Goal: Task Accomplishment & Management: Manage account settings

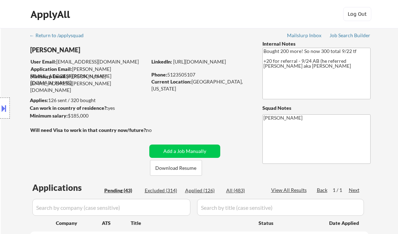
select select ""pending""
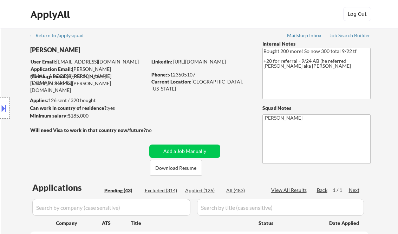
select select ""pending""
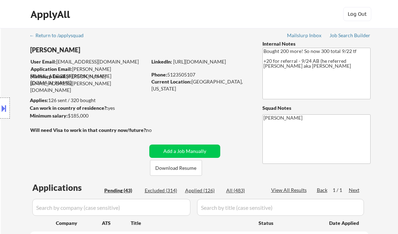
select select ""pending""
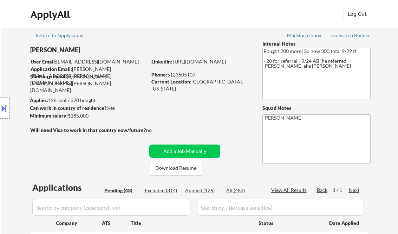
select select ""pending""
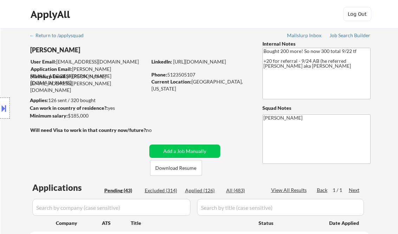
select select ""pending""
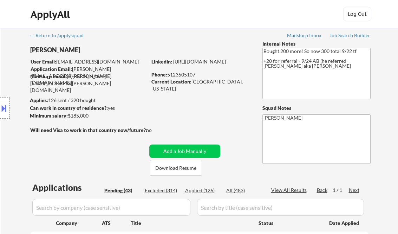
select select ""pending""
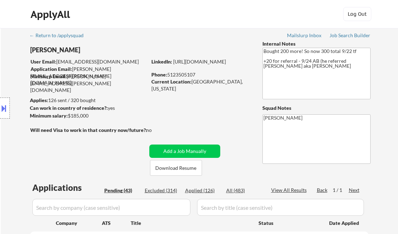
select select ""pending""
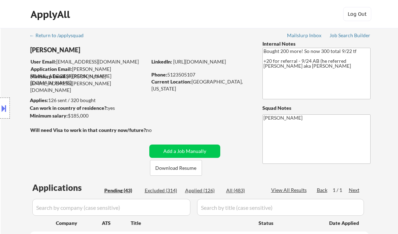
select select ""pending""
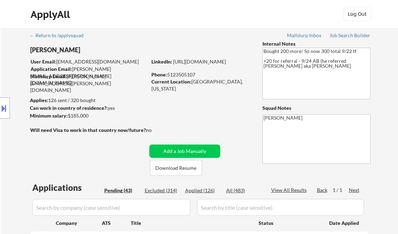
select select ""pending""
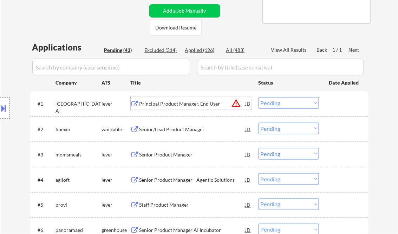
click at [174, 103] on div "Principal Product Manager, End User" at bounding box center [192, 103] width 106 height 7
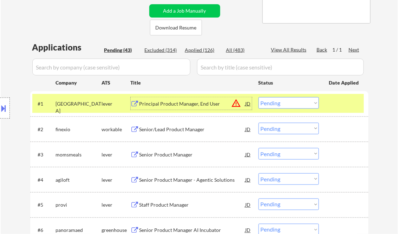
click at [280, 104] on select "Choose an option... Pending Applied Excluded (Questions) Excluded (Expired) Exc…" at bounding box center [288, 103] width 60 height 12
click at [258, 97] on select "Choose an option... Pending Applied Excluded (Questions) Excluded (Expired) Exc…" at bounding box center [288, 103] width 60 height 12
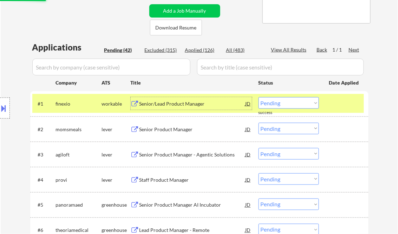
click at [185, 105] on div "Senior/Lead Product Manager" at bounding box center [192, 103] width 106 height 7
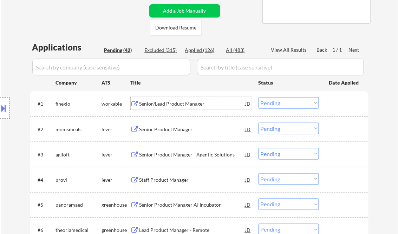
click at [4, 107] on button at bounding box center [4, 108] width 8 height 12
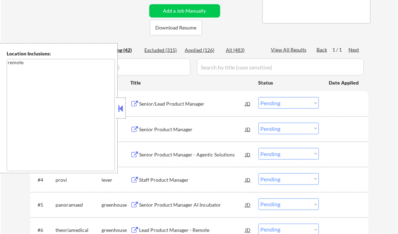
click at [122, 109] on button at bounding box center [121, 108] width 8 height 11
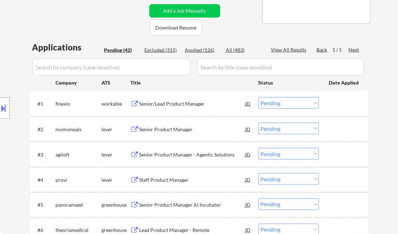
drag, startPoint x: 272, startPoint y: 101, endPoint x: 280, endPoint y: 102, distance: 8.2
click at [272, 101] on select "Choose an option... Pending Applied Excluded (Questions) Excluded (Expired) Exc…" at bounding box center [288, 103] width 60 height 12
click at [258, 97] on select "Choose an option... Pending Applied Excluded (Questions) Excluded (Expired) Exc…" at bounding box center [288, 103] width 60 height 12
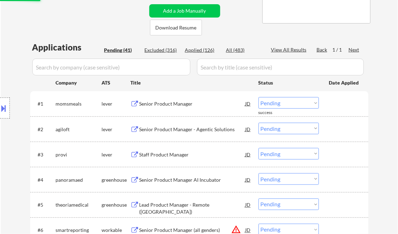
click at [165, 106] on div "Senior Product Manager" at bounding box center [192, 103] width 106 height 7
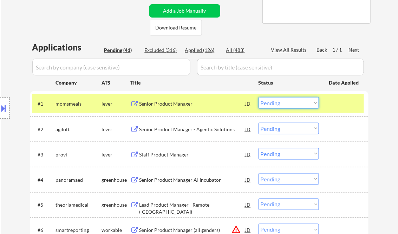
click at [281, 100] on select "Choose an option... Pending Applied Excluded (Questions) Excluded (Expired) Exc…" at bounding box center [288, 103] width 60 height 12
click at [258, 97] on select "Choose an option... Pending Applied Excluded (Questions) Excluded (Expired) Exc…" at bounding box center [288, 103] width 60 height 12
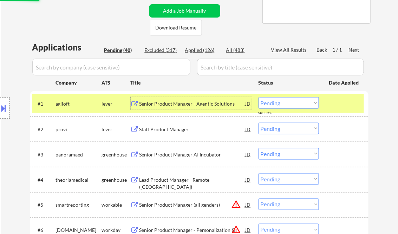
click at [187, 105] on div "Senior Product Manager - Agentic Solutions" at bounding box center [192, 103] width 106 height 7
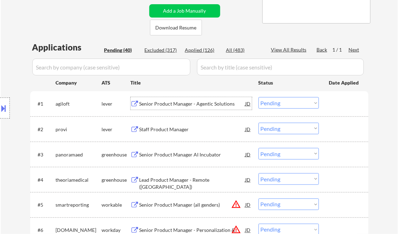
click at [277, 105] on select "Choose an option... Pending Applied Excluded (Questions) Excluded (Expired) Exc…" at bounding box center [288, 103] width 60 height 12
click at [258, 97] on select "Choose an option... Pending Applied Excluded (Questions) Excluded (Expired) Exc…" at bounding box center [288, 103] width 60 height 12
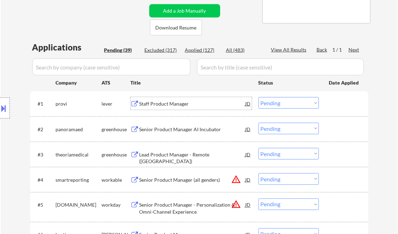
click at [170, 104] on div "Staff Product Manager" at bounding box center [192, 103] width 106 height 7
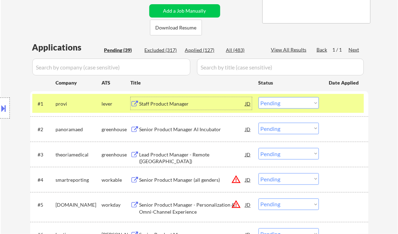
click at [286, 104] on select "Choose an option... Pending Applied Excluded (Questions) Excluded (Expired) Exc…" at bounding box center [288, 103] width 60 height 12
click at [258, 97] on select "Choose an option... Pending Applied Excluded (Questions) Excluded (Expired) Exc…" at bounding box center [288, 103] width 60 height 12
click at [194, 127] on div "Senior Product Manager AI Incubator" at bounding box center [192, 129] width 106 height 7
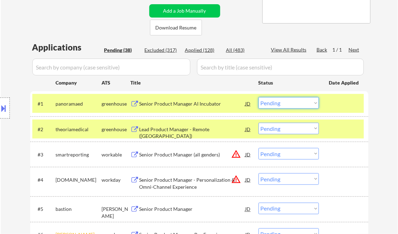
click at [286, 104] on select "Choose an option... Pending Applied Excluded (Questions) Excluded (Expired) Exc…" at bounding box center [288, 103] width 60 height 12
click at [258, 97] on select "Choose an option... Pending Applied Excluded (Questions) Excluded (Expired) Exc…" at bounding box center [288, 103] width 60 height 12
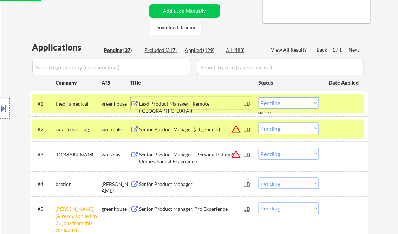
click at [179, 103] on div "Lead Product Manager - Remote (US)" at bounding box center [192, 107] width 106 height 14
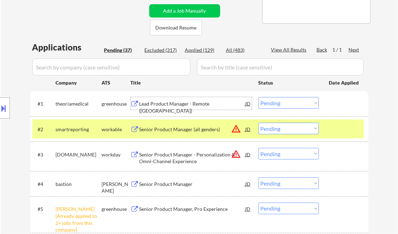
drag, startPoint x: 283, startPoint y: 103, endPoint x: 287, endPoint y: 109, distance: 8.1
click at [283, 103] on select "Choose an option... Pending Applied Excluded (Questions) Excluded (Expired) Exc…" at bounding box center [288, 103] width 60 height 12
click at [258, 97] on select "Choose an option... Pending Applied Excluded (Questions) Excluded (Expired) Exc…" at bounding box center [288, 103] width 60 height 12
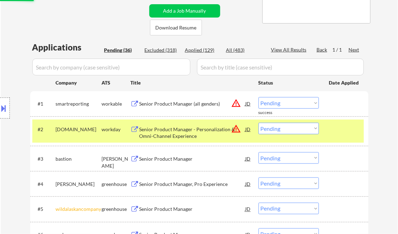
click at [183, 105] on div "Senior Product Manager (all genders)" at bounding box center [192, 103] width 106 height 7
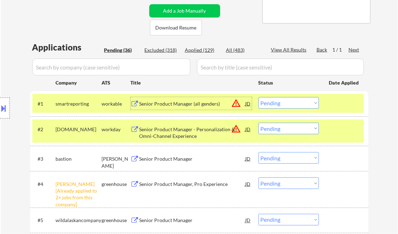
click at [280, 104] on select "Choose an option... Pending Applied Excluded (Questions) Excluded (Expired) Exc…" at bounding box center [288, 103] width 60 height 12
click at [258, 97] on select "Choose an option... Pending Applied Excluded (Questions) Excluded (Expired) Exc…" at bounding box center [288, 103] width 60 height 12
click at [183, 132] on div "Senior Product Manager - Personalization & Omni-Channel Experience" at bounding box center [192, 133] width 106 height 14
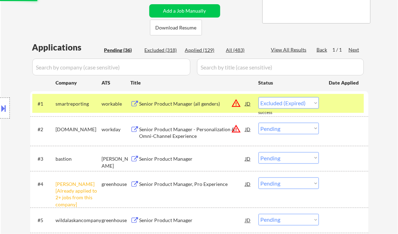
select select ""pending""
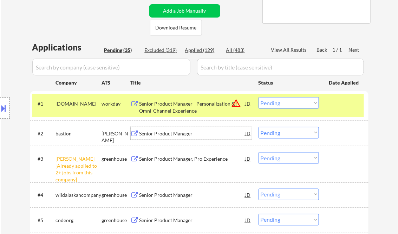
drag, startPoint x: 281, startPoint y: 158, endPoint x: 317, endPoint y: 178, distance: 41.0
click at [281, 158] on select "Choose an option... Pending Applied Excluded (Questions) Excluded (Expired) Exc…" at bounding box center [288, 158] width 60 height 12
click at [258, 152] on select "Choose an option... Pending Applied Excluded (Questions) Excluded (Expired) Exc…" at bounding box center [288, 158] width 60 height 12
select select ""pending""
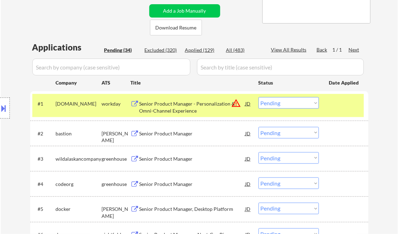
click at [287, 103] on select "Choose an option... Pending Applied Excluded (Questions) Excluded (Expired) Exc…" at bounding box center [288, 103] width 60 height 12
click at [258, 97] on select "Choose an option... Pending Applied Excluded (Questions) Excluded (Expired) Exc…" at bounding box center [288, 103] width 60 height 12
click at [180, 134] on div "Senior Product Manager" at bounding box center [192, 133] width 106 height 7
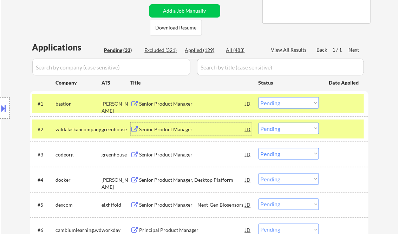
click at [288, 104] on select "Choose an option... Pending Applied Excluded (Questions) Excluded (Expired) Exc…" at bounding box center [288, 103] width 60 height 12
click at [258, 97] on select "Choose an option... Pending Applied Excluded (Questions) Excluded (Expired) Exc…" at bounding box center [288, 103] width 60 height 12
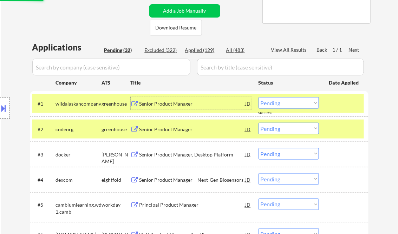
click at [176, 106] on div "Senior Product Manager" at bounding box center [192, 103] width 106 height 7
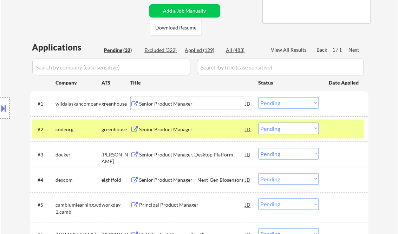
drag, startPoint x: 295, startPoint y: 104, endPoint x: 296, endPoint y: 108, distance: 5.0
click at [295, 104] on select "Choose an option... Pending Applied Excluded (Questions) Excluded (Expired) Exc…" at bounding box center [288, 103] width 60 height 12
click at [258, 97] on select "Choose an option... Pending Applied Excluded (Questions) Excluded (Expired) Exc…" at bounding box center [288, 103] width 60 height 12
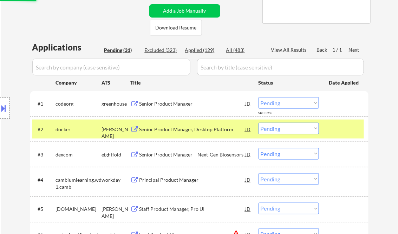
click at [169, 100] on div "Senior Product Manager" at bounding box center [192, 103] width 106 height 7
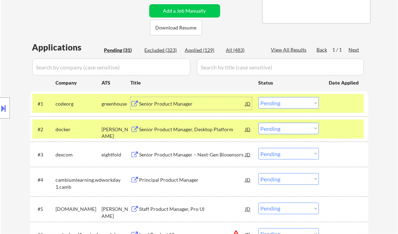
click at [287, 107] on select "Choose an option... Pending Applied Excluded (Questions) Excluded (Expired) Exc…" at bounding box center [288, 103] width 60 height 12
click at [258, 97] on select "Choose an option... Pending Applied Excluded (Questions) Excluded (Expired) Exc…" at bounding box center [288, 103] width 60 height 12
click at [337, 135] on div "#2 docker ashby Senior Product Manager, Desktop Platform JD warning_amber Choos…" at bounding box center [197, 129] width 331 height 19
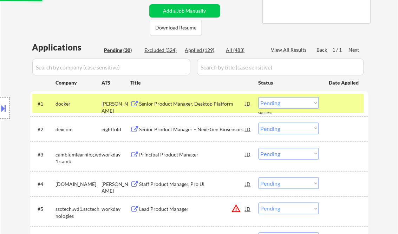
click at [176, 102] on div "Senior Product Manager, Desktop Platform" at bounding box center [192, 103] width 106 height 7
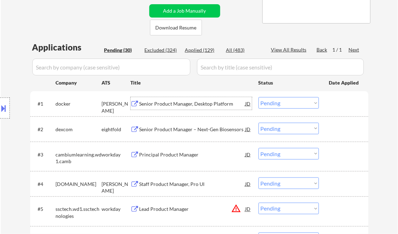
drag, startPoint x: 284, startPoint y: 106, endPoint x: 284, endPoint y: 109, distance: 3.5
click at [284, 106] on select "Choose an option... Pending Applied Excluded (Questions) Excluded (Expired) Exc…" at bounding box center [288, 103] width 60 height 12
click at [258, 97] on select "Choose an option... Pending Applied Excluded (Questions) Excluded (Expired) Exc…" at bounding box center [288, 103] width 60 height 12
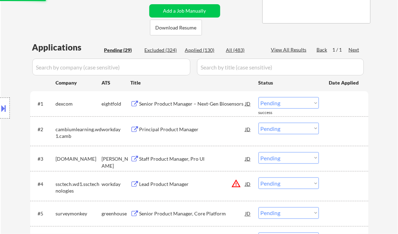
click at [172, 101] on div "Senior Product Manager – Next-Gen Biosensors" at bounding box center [192, 103] width 106 height 7
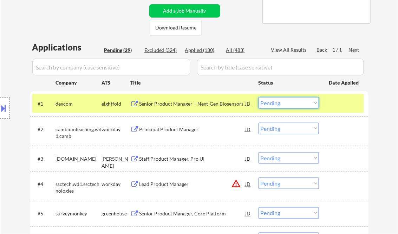
drag, startPoint x: 297, startPoint y: 100, endPoint x: 298, endPoint y: 109, distance: 8.8
click at [297, 100] on select "Choose an option... Pending Applied Excluded (Questions) Excluded (Expired) Exc…" at bounding box center [288, 103] width 60 height 12
click at [258, 97] on select "Choose an option... Pending Applied Excluded (Questions) Excluded (Expired) Exc…" at bounding box center [288, 103] width 60 height 12
click at [172, 129] on div "Principal Product Manager" at bounding box center [192, 129] width 106 height 7
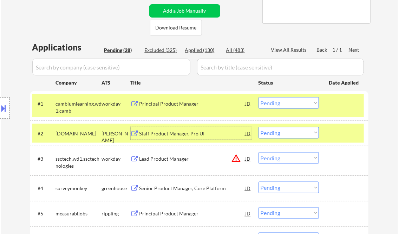
click at [281, 102] on select "Choose an option... Pending Applied Excluded (Questions) Excluded (Expired) Exc…" at bounding box center [288, 103] width 60 height 12
click at [258, 97] on select "Choose an option... Pending Applied Excluded (Questions) Excluded (Expired) Exc…" at bounding box center [288, 103] width 60 height 12
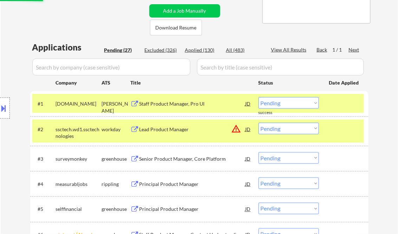
click at [180, 102] on div "Staff Product Manager, Pro UI" at bounding box center [192, 103] width 106 height 7
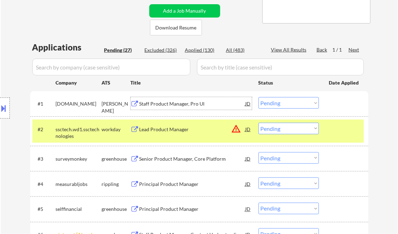
drag, startPoint x: 292, startPoint y: 101, endPoint x: 295, endPoint y: 108, distance: 7.8
click at [292, 101] on select "Choose an option... Pending Applied Excluded (Questions) Excluded (Expired) Exc…" at bounding box center [288, 103] width 60 height 12
click at [258, 97] on select "Choose an option... Pending Applied Excluded (Questions) Excluded (Expired) Exc…" at bounding box center [288, 103] width 60 height 12
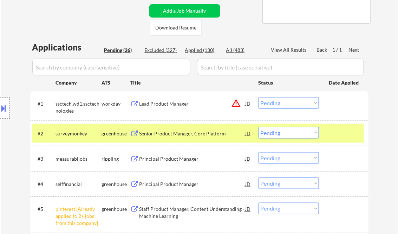
drag, startPoint x: 174, startPoint y: 105, endPoint x: 178, endPoint y: 103, distance: 4.1
click at [174, 106] on div "Lead Product Manager" at bounding box center [192, 103] width 106 height 7
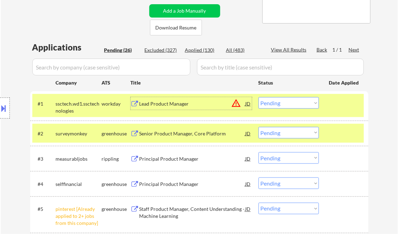
drag, startPoint x: 277, startPoint y: 104, endPoint x: 286, endPoint y: 110, distance: 11.0
click at [277, 104] on select "Choose an option... Pending Applied Excluded (Questions) Excluded (Expired) Exc…" at bounding box center [288, 103] width 60 height 12
click at [258, 97] on select "Choose an option... Pending Applied Excluded (Questions) Excluded (Expired) Exc…" at bounding box center [288, 103] width 60 height 12
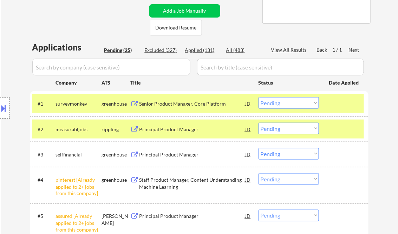
click at [186, 105] on div "Senior Product Manager, Core Platform" at bounding box center [192, 103] width 106 height 7
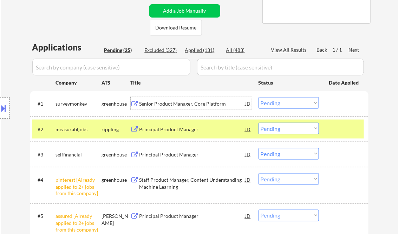
click at [295, 104] on select "Choose an option... Pending Applied Excluded (Questions) Excluded (Expired) Exc…" at bounding box center [288, 103] width 60 height 12
click at [258, 97] on select "Choose an option... Pending Applied Excluded (Questions) Excluded (Expired) Exc…" at bounding box center [288, 103] width 60 height 12
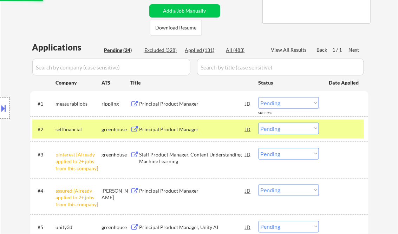
click at [173, 103] on div "Principal Product Manager" at bounding box center [192, 103] width 106 height 7
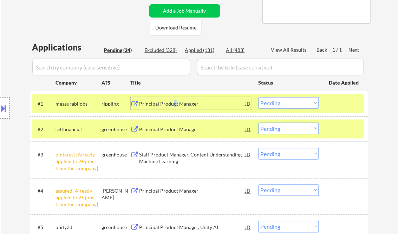
click at [285, 103] on select "Choose an option... Pending Applied Excluded (Questions) Excluded (Expired) Exc…" at bounding box center [288, 103] width 60 height 12
click at [258, 97] on select "Choose an option... Pending Applied Excluded (Questions) Excluded (Expired) Exc…" at bounding box center [288, 103] width 60 height 12
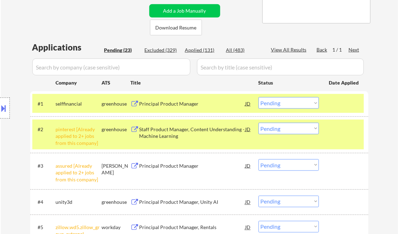
click at [164, 104] on div "Principal Product Manager" at bounding box center [192, 103] width 106 height 7
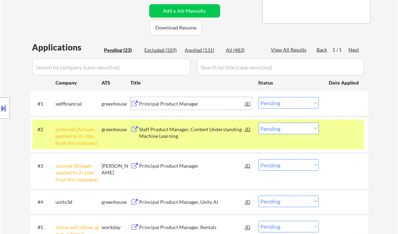
click at [273, 102] on select "Choose an option... Pending Applied Excluded (Questions) Excluded (Expired) Exc…" at bounding box center [288, 103] width 60 height 12
click at [258, 97] on select "Choose an option... Pending Applied Excluded (Questions) Excluded (Expired) Exc…" at bounding box center [288, 103] width 60 height 12
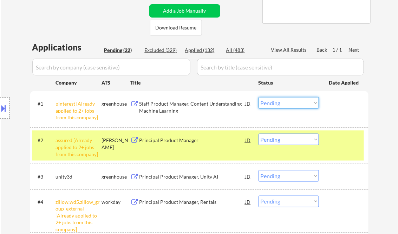
drag, startPoint x: 273, startPoint y: 102, endPoint x: 280, endPoint y: 109, distance: 10.2
click at [273, 102] on select "Choose an option... Pending Applied Excluded (Questions) Excluded (Expired) Exc…" at bounding box center [288, 103] width 60 height 12
click at [258, 97] on select "Choose an option... Pending Applied Excluded (Questions) Excluded (Expired) Exc…" at bounding box center [288, 103] width 60 height 12
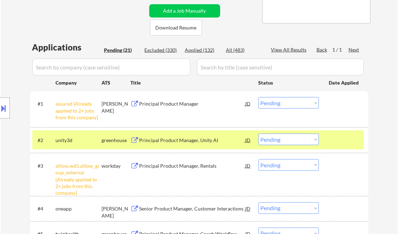
click at [281, 105] on select "Choose an option... Pending Applied Excluded (Questions) Excluded (Expired) Exc…" at bounding box center [288, 103] width 60 height 12
click at [258, 97] on select "Choose an option... Pending Applied Excluded (Questions) Excluded (Expired) Exc…" at bounding box center [288, 103] width 60 height 12
select select ""pending""
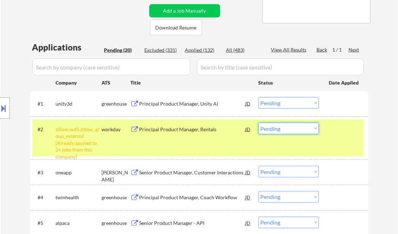
click at [280, 131] on select "Choose an option... Pending Applied Excluded (Questions) Excluded (Expired) Exc…" at bounding box center [288, 129] width 60 height 12
click at [258, 123] on select "Choose an option... Pending Applied Excluded (Questions) Excluded (Expired) Exc…" at bounding box center [288, 129] width 60 height 12
select select ""pending""
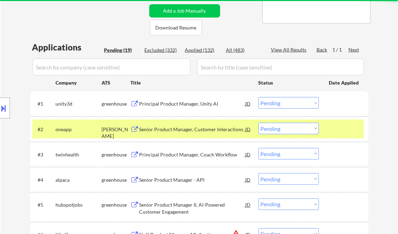
click at [169, 104] on div "Principal Product Manager, Unity AI" at bounding box center [192, 103] width 106 height 7
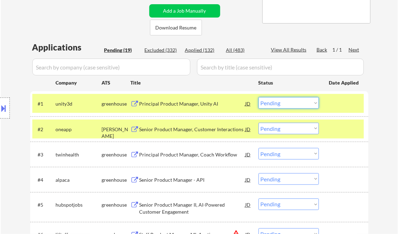
drag, startPoint x: 278, startPoint y: 103, endPoint x: 286, endPoint y: 108, distance: 9.4
click at [278, 103] on select "Choose an option... Pending Applied Excluded (Questions) Excluded (Expired) Exc…" at bounding box center [288, 103] width 60 height 12
click at [258, 97] on select "Choose an option... Pending Applied Excluded (Questions) Excluded (Expired) Exc…" at bounding box center [288, 103] width 60 height 12
click at [184, 126] on div "Senior Product Manager, Customer Interactions" at bounding box center [192, 129] width 106 height 7
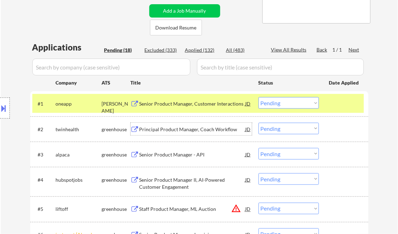
drag, startPoint x: 278, startPoint y: 105, endPoint x: 280, endPoint y: 110, distance: 5.7
click at [278, 105] on select "Choose an option... Pending Applied Excluded (Questions) Excluded (Expired) Exc…" at bounding box center [288, 103] width 60 height 12
click at [258, 97] on select "Choose an option... Pending Applied Excluded (Questions) Excluded (Expired) Exc…" at bounding box center [288, 103] width 60 height 12
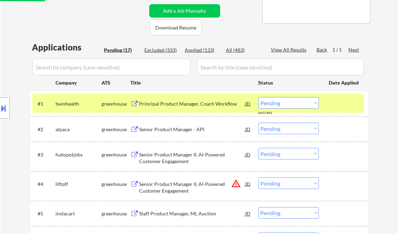
click at [188, 107] on div "Principal Product Manager, Coach Workflow" at bounding box center [192, 103] width 106 height 13
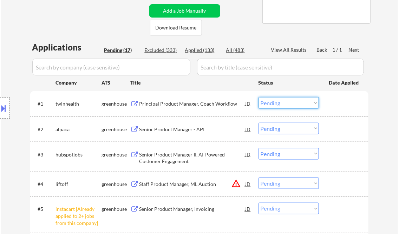
drag, startPoint x: 268, startPoint y: 101, endPoint x: 274, endPoint y: 109, distance: 10.0
click at [268, 101] on select "Choose an option... Pending Applied Excluded (Questions) Excluded (Expired) Exc…" at bounding box center [288, 103] width 60 height 12
click at [258, 97] on select "Choose an option... Pending Applied Excluded (Questions) Excluded (Expired) Exc…" at bounding box center [288, 103] width 60 height 12
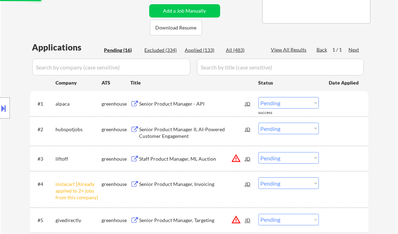
click at [175, 105] on div "Senior Product Manager - API" at bounding box center [192, 103] width 106 height 7
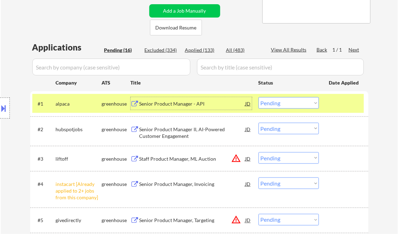
click at [283, 106] on select "Choose an option... Pending Applied Excluded (Questions) Excluded (Expired) Exc…" at bounding box center [288, 103] width 60 height 12
click at [258, 97] on select "Choose an option... Pending Applied Excluded (Questions) Excluded (Expired) Exc…" at bounding box center [288, 103] width 60 height 12
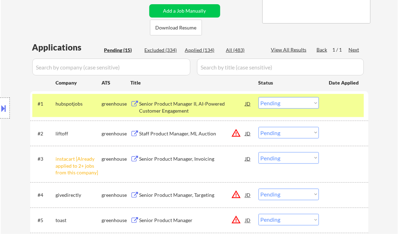
click at [180, 111] on div "Senior Product Manager II, AI-Powered Customer Engagement" at bounding box center [192, 107] width 106 height 14
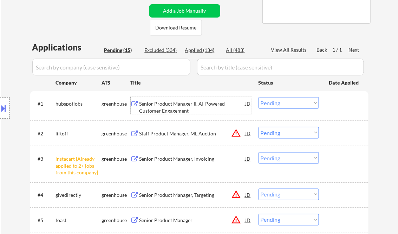
click at [285, 106] on select "Choose an option... Pending Applied Excluded (Questions) Excluded (Expired) Exc…" at bounding box center [288, 103] width 60 height 12
click at [258, 97] on select "Choose an option... Pending Applied Excluded (Questions) Excluded (Expired) Exc…" at bounding box center [288, 103] width 60 height 12
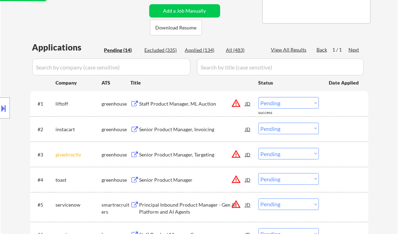
click at [178, 106] on div "Staff Product Manager, ML Auction" at bounding box center [192, 103] width 106 height 7
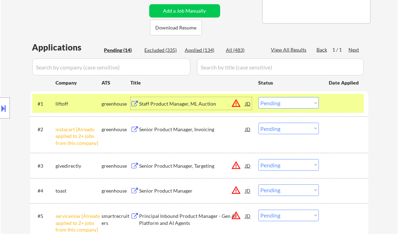
drag, startPoint x: 277, startPoint y: 103, endPoint x: 288, endPoint y: 108, distance: 12.1
click at [277, 103] on select "Choose an option... Pending Applied Excluded (Questions) Excluded (Expired) Exc…" at bounding box center [288, 103] width 60 height 12
click at [258, 97] on select "Choose an option... Pending Applied Excluded (Questions) Excluded (Expired) Exc…" at bounding box center [288, 103] width 60 height 12
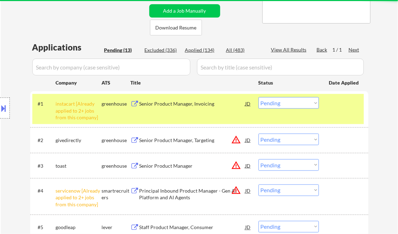
click at [281, 101] on select "Choose an option... Pending Applied Excluded (Questions) Excluded (Expired) Exc…" at bounding box center [288, 103] width 60 height 12
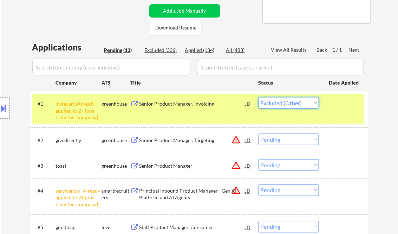
click at [258, 97] on select "Choose an option... Pending Applied Excluded (Questions) Excluded (Expired) Exc…" at bounding box center [288, 103] width 60 height 12
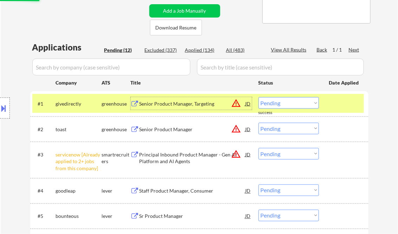
click at [191, 105] on div "Senior Product Manager, Targeting" at bounding box center [192, 103] width 106 height 7
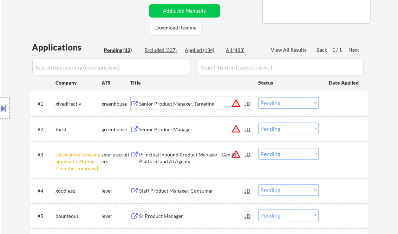
drag, startPoint x: 302, startPoint y: 104, endPoint x: 302, endPoint y: 109, distance: 5.6
click at [302, 104] on select "Choose an option... Pending Applied Excluded (Questions) Excluded (Expired) Exc…" at bounding box center [288, 103] width 60 height 12
click at [258, 97] on select "Choose an option... Pending Applied Excluded (Questions) Excluded (Expired) Exc…" at bounding box center [288, 103] width 60 height 12
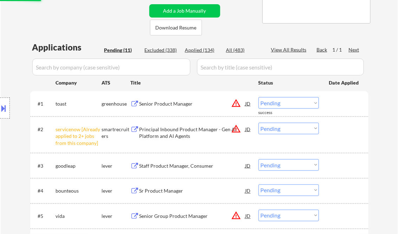
click at [171, 102] on div "Senior Product Manager" at bounding box center [192, 103] width 106 height 7
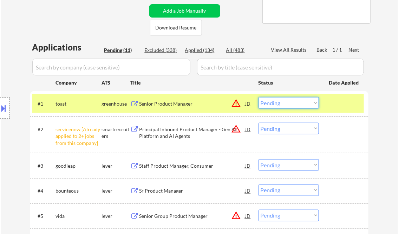
drag, startPoint x: 273, startPoint y: 104, endPoint x: 279, endPoint y: 109, distance: 8.3
click at [273, 104] on select "Choose an option... Pending Applied Excluded (Questions) Excluded (Expired) Exc…" at bounding box center [288, 103] width 60 height 12
click at [258, 97] on select "Choose an option... Pending Applied Excluded (Questions) Excluded (Expired) Exc…" at bounding box center [288, 103] width 60 height 12
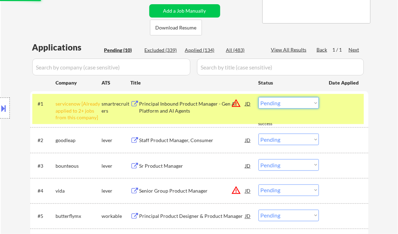
click at [280, 100] on select "Choose an option... Pending Applied Excluded (Questions) Excluded (Expired) Exc…" at bounding box center [288, 103] width 60 height 12
click at [258, 97] on select "Choose an option... Pending Applied Excluded (Questions) Excluded (Expired) Exc…" at bounding box center [288, 103] width 60 height 12
click at [186, 142] on div "Staff Product Manager, Consumer" at bounding box center [192, 140] width 106 height 7
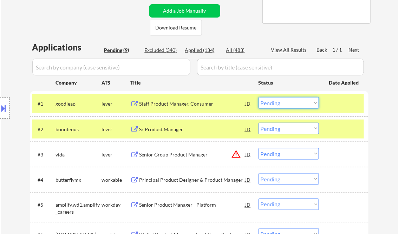
click at [271, 102] on select "Choose an option... Pending Applied Excluded (Questions) Excluded (Expired) Exc…" at bounding box center [288, 103] width 60 height 12
click at [258, 97] on select "Choose an option... Pending Applied Excluded (Questions) Excluded (Expired) Exc…" at bounding box center [288, 103] width 60 height 12
click at [173, 128] on div "Sr Product Manager" at bounding box center [192, 129] width 106 height 7
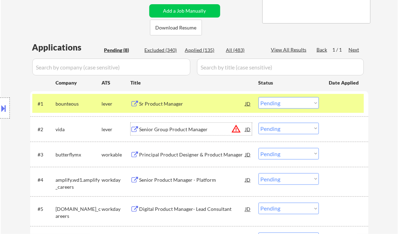
click at [268, 106] on select "Choose an option... Pending Applied Excluded (Questions) Excluded (Expired) Exc…" at bounding box center [288, 103] width 60 height 12
click at [258, 97] on select "Choose an option... Pending Applied Excluded (Questions) Excluded (Expired) Exc…" at bounding box center [288, 103] width 60 height 12
click at [179, 132] on div "Senior Group Product Manager" at bounding box center [192, 129] width 106 height 7
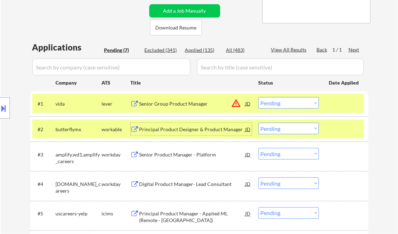
click at [280, 107] on select "Choose an option... Pending Applied Excluded (Questions) Excluded (Expired) Exc…" at bounding box center [288, 103] width 60 height 12
click at [258, 97] on select "Choose an option... Pending Applied Excluded (Questions) Excluded (Expired) Exc…" at bounding box center [288, 103] width 60 height 12
select select ""pending""
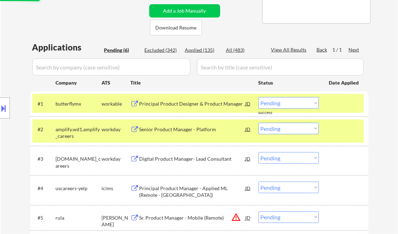
click at [173, 101] on div "Principal Product Designer & Product Manager" at bounding box center [192, 103] width 106 height 7
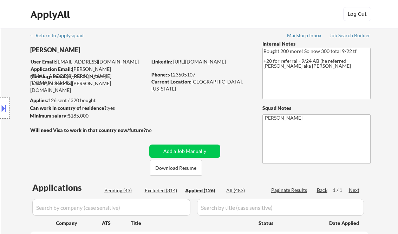
select select ""applied""
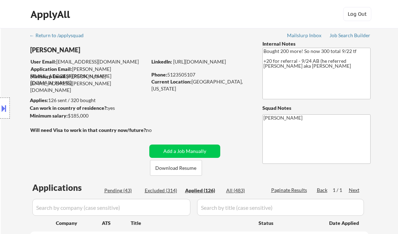
select select ""applied""
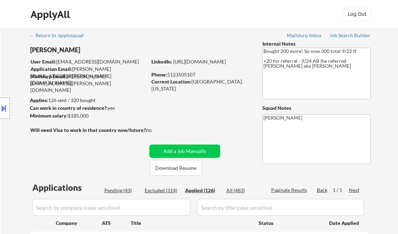
select select ""applied""
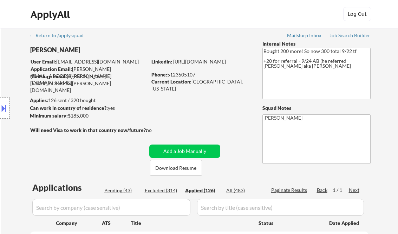
select select ""applied""
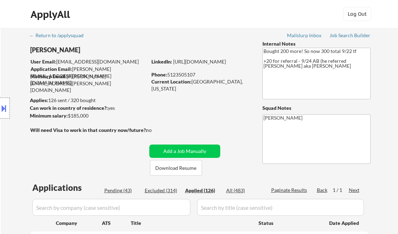
select select ""applied""
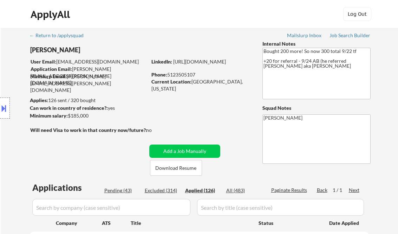
select select ""applied""
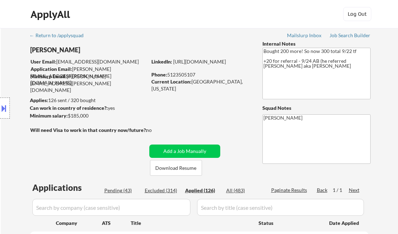
select select ""applied""
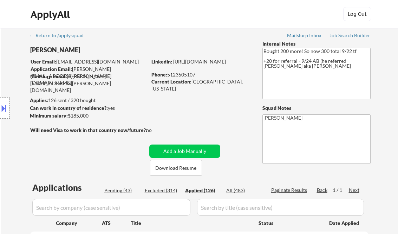
select select ""applied""
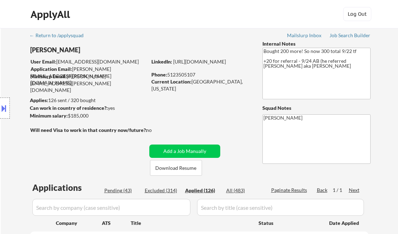
select select ""applied""
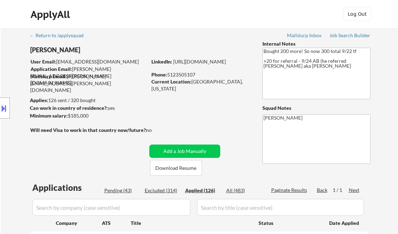
select select ""applied""
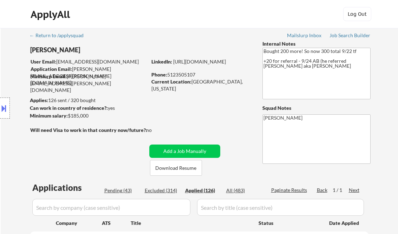
select select ""applied""
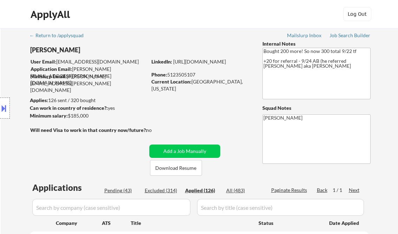
select select ""applied""
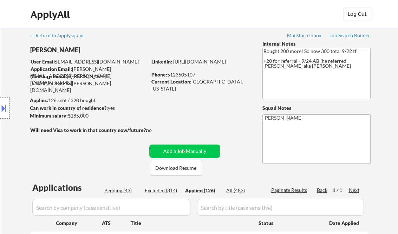
select select ""applied""
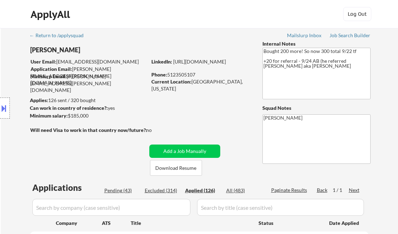
select select ""applied""
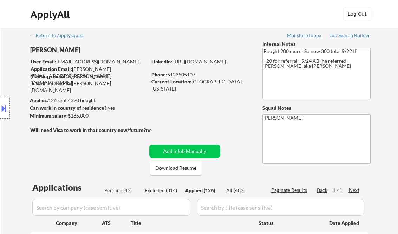
select select ""applied""
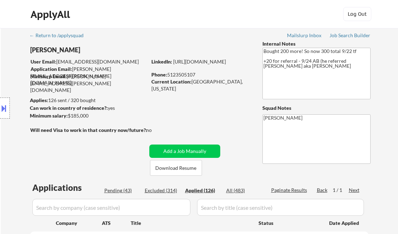
select select ""applied""
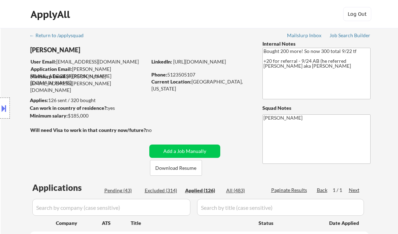
select select ""applied""
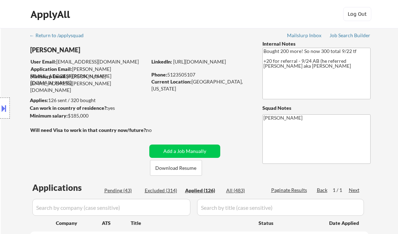
select select ""applied""
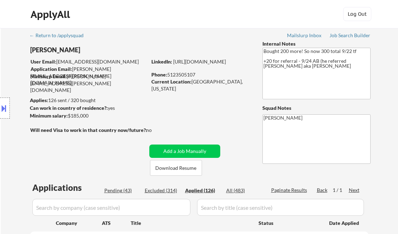
select select ""applied""
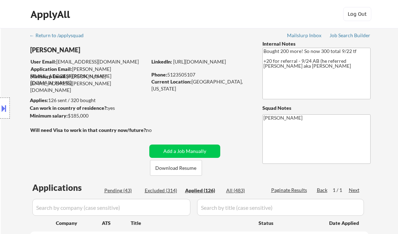
select select ""applied""
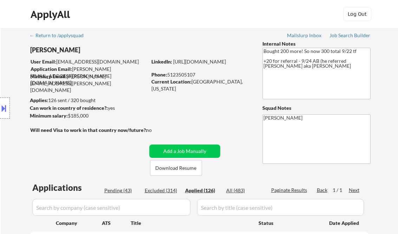
select select ""applied""
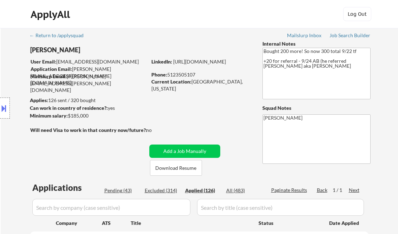
select select ""applied""
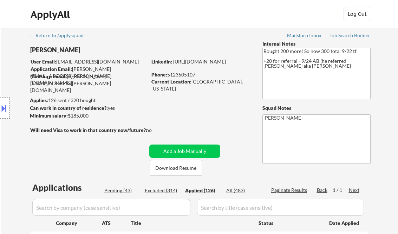
select select ""applied""
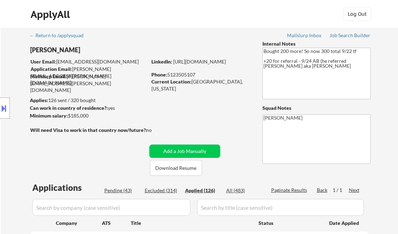
select select ""applied""
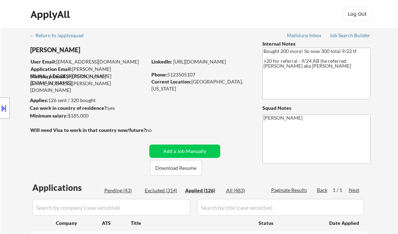
select select ""applied""
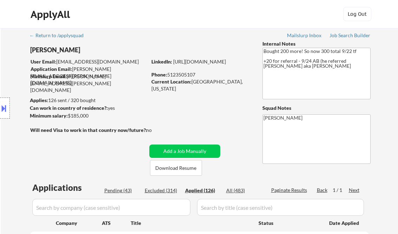
select select ""applied""
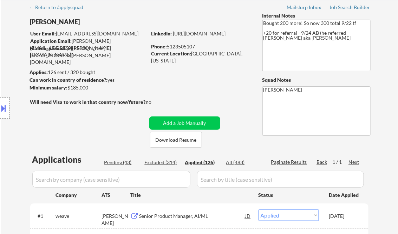
scroll to position [28, 0]
select select ""applied""
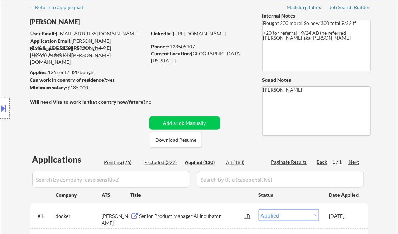
select select ""applied""
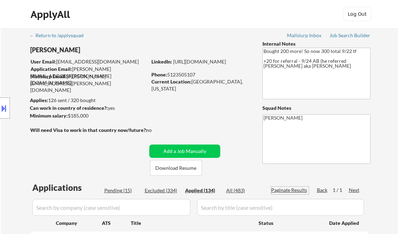
select select ""applied""
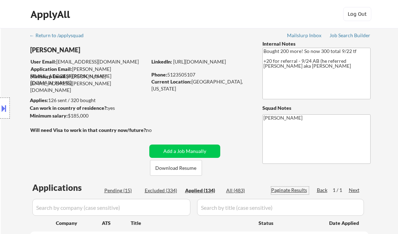
select select ""applied""
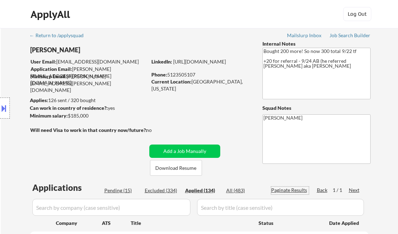
select select ""applied""
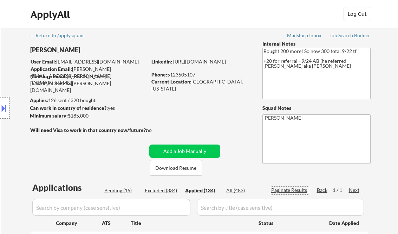
select select ""applied""
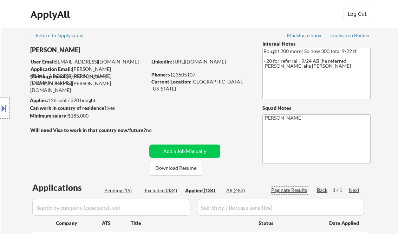
select select ""applied""
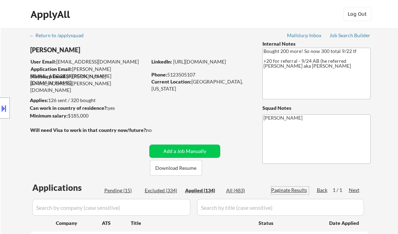
select select ""applied""
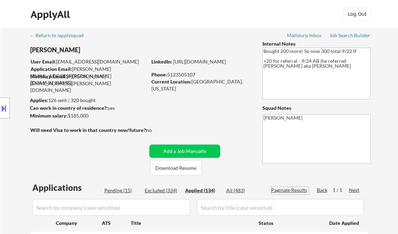
select select ""applied""
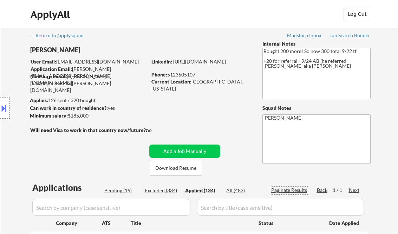
select select ""applied""
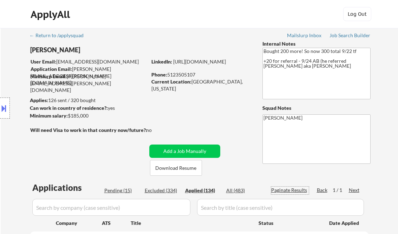
select select ""applied""
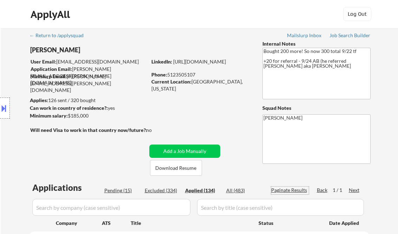
select select ""applied""
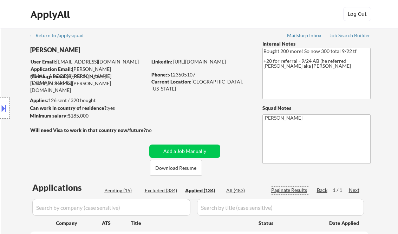
select select ""applied""
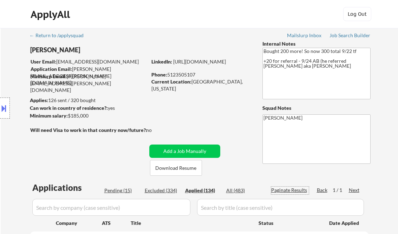
select select ""applied""
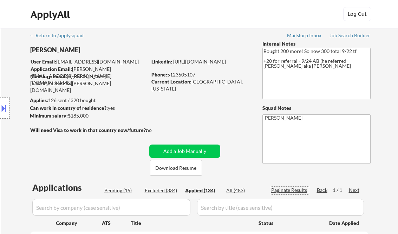
select select ""applied""
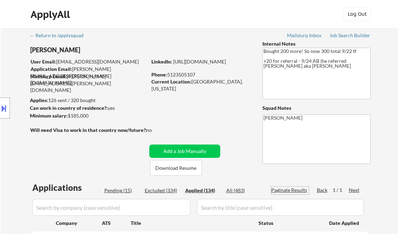
select select ""applied""
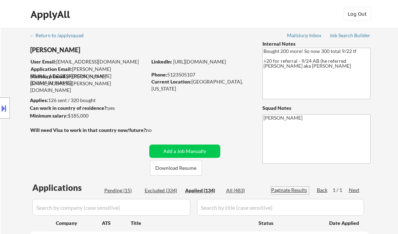
select select ""applied""
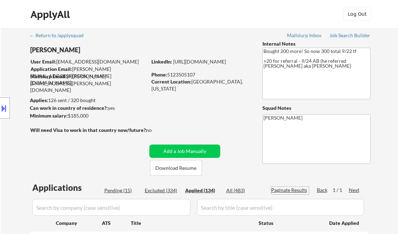
select select ""applied""
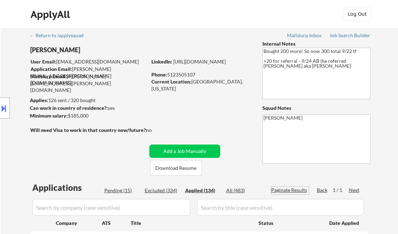
select select ""applied""
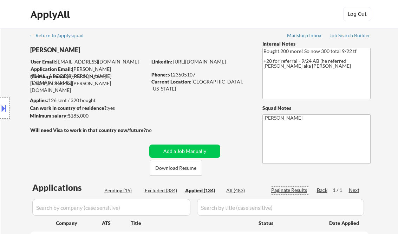
select select ""applied""
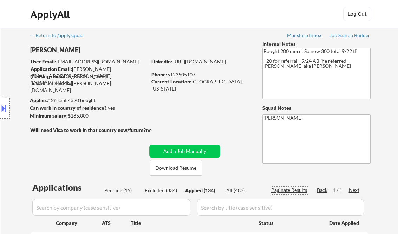
select select ""applied""
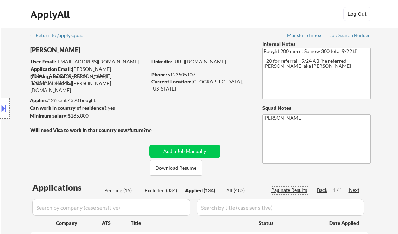
select select ""applied""
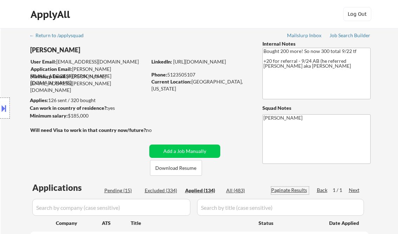
select select ""applied""
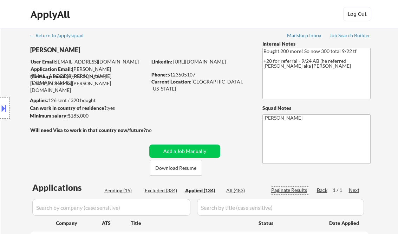
select select ""applied""
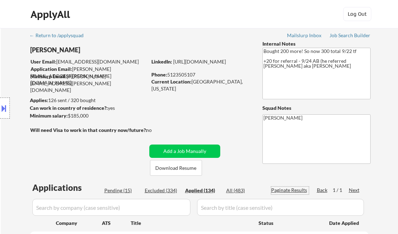
select select ""applied""
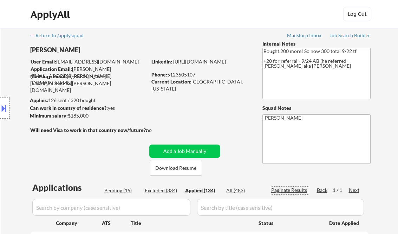
select select ""applied""
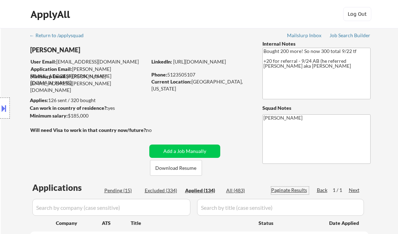
select select ""applied""
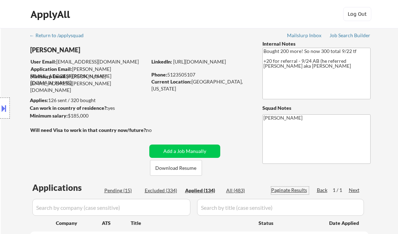
select select ""applied""
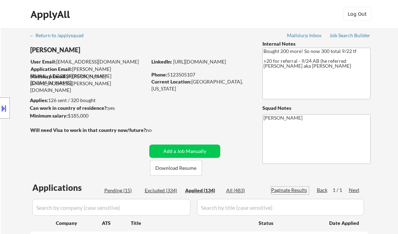
select select ""applied""
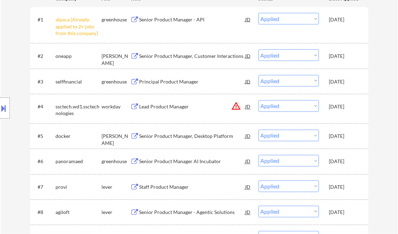
scroll to position [253, 0]
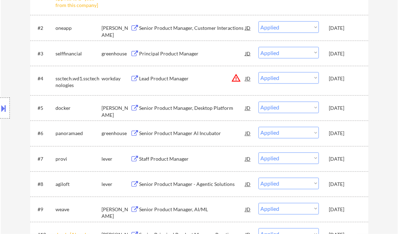
select select ""applied""
